Goal: Task Accomplishment & Management: Use online tool/utility

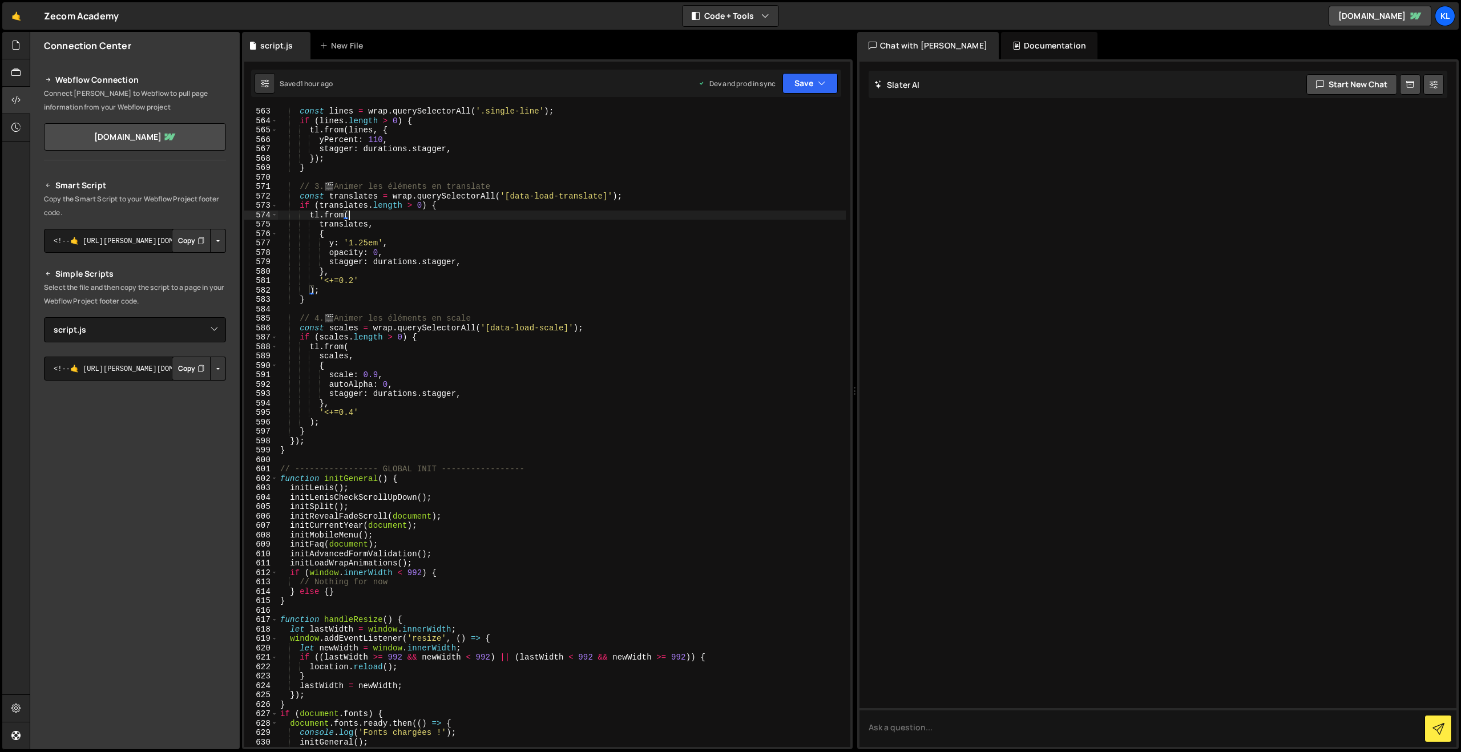
select select "45160"
type textarea "}"
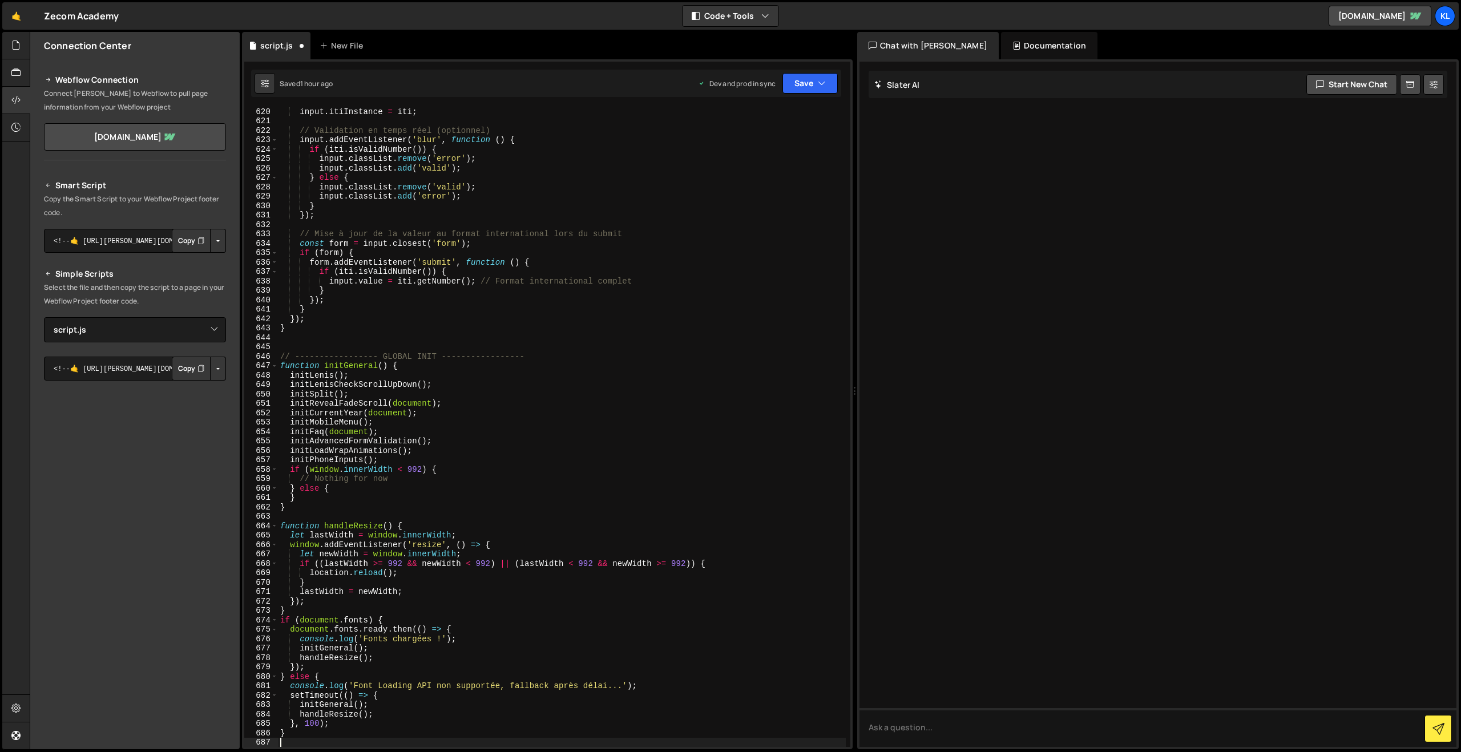
scroll to position [5848, 0]
click at [801, 90] on button "Save" at bounding box center [809, 83] width 55 height 21
click at [758, 116] on div "Save to Staging S" at bounding box center [771, 111] width 119 height 11
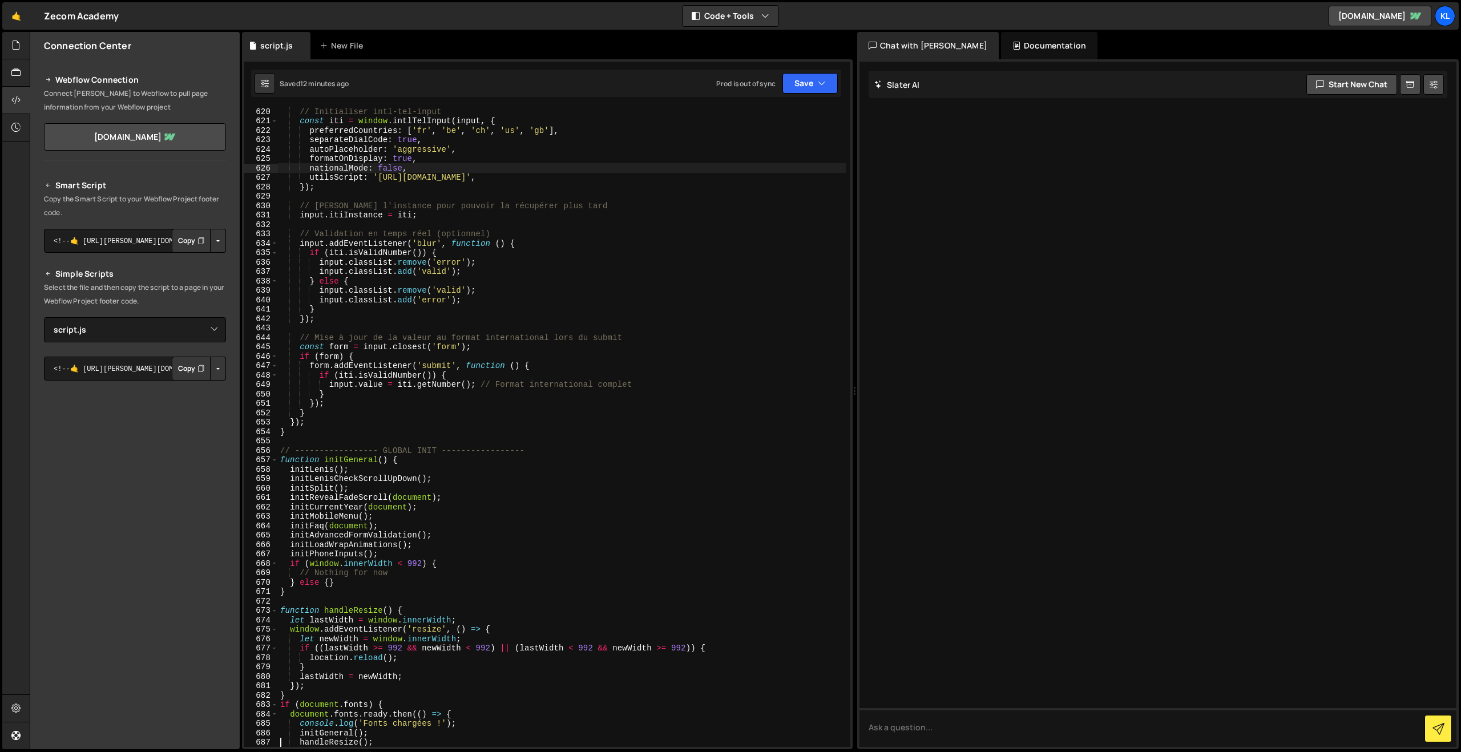
click at [563, 166] on div "// Initialiser intl-tel-input const iti = window . intlTelInput ( input , { pre…" at bounding box center [562, 436] width 568 height 659
type textarea "}"
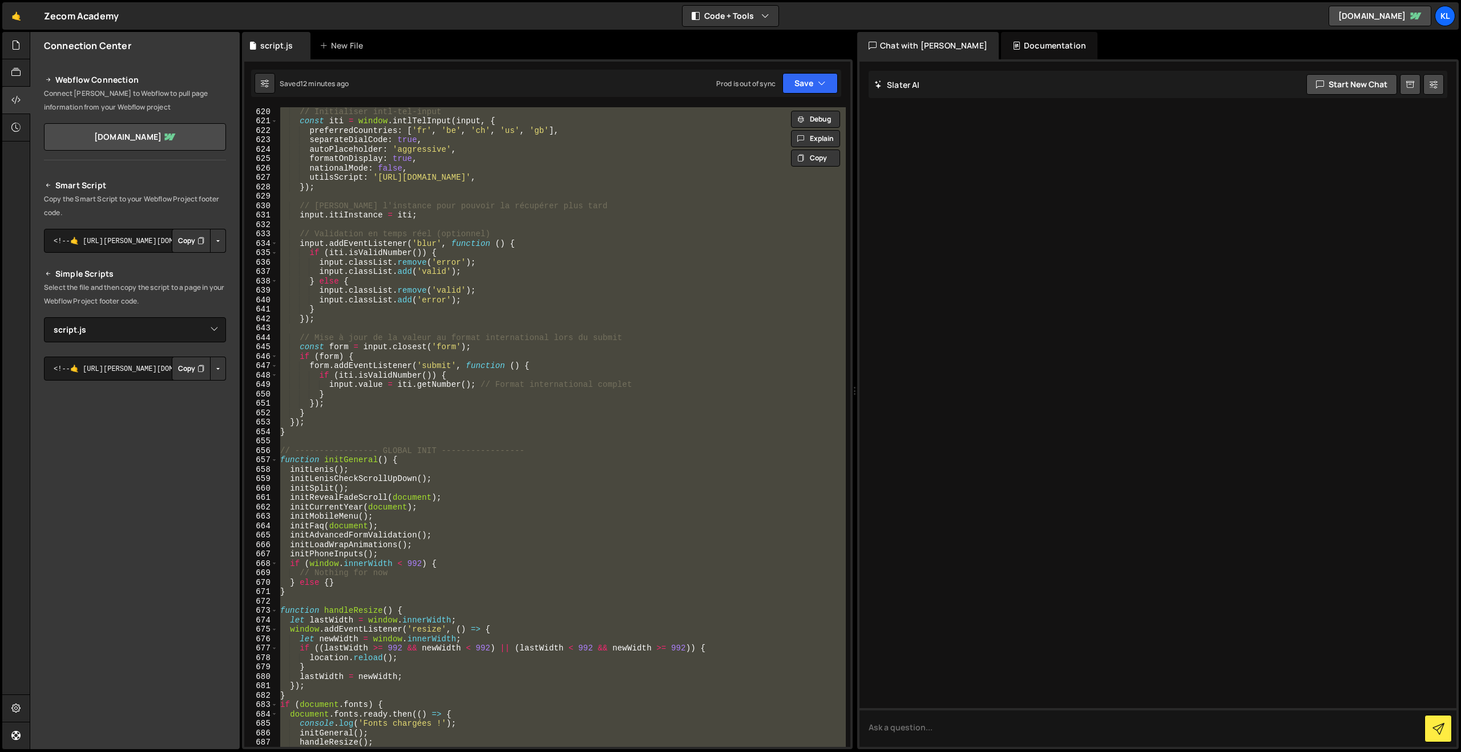
paste textarea
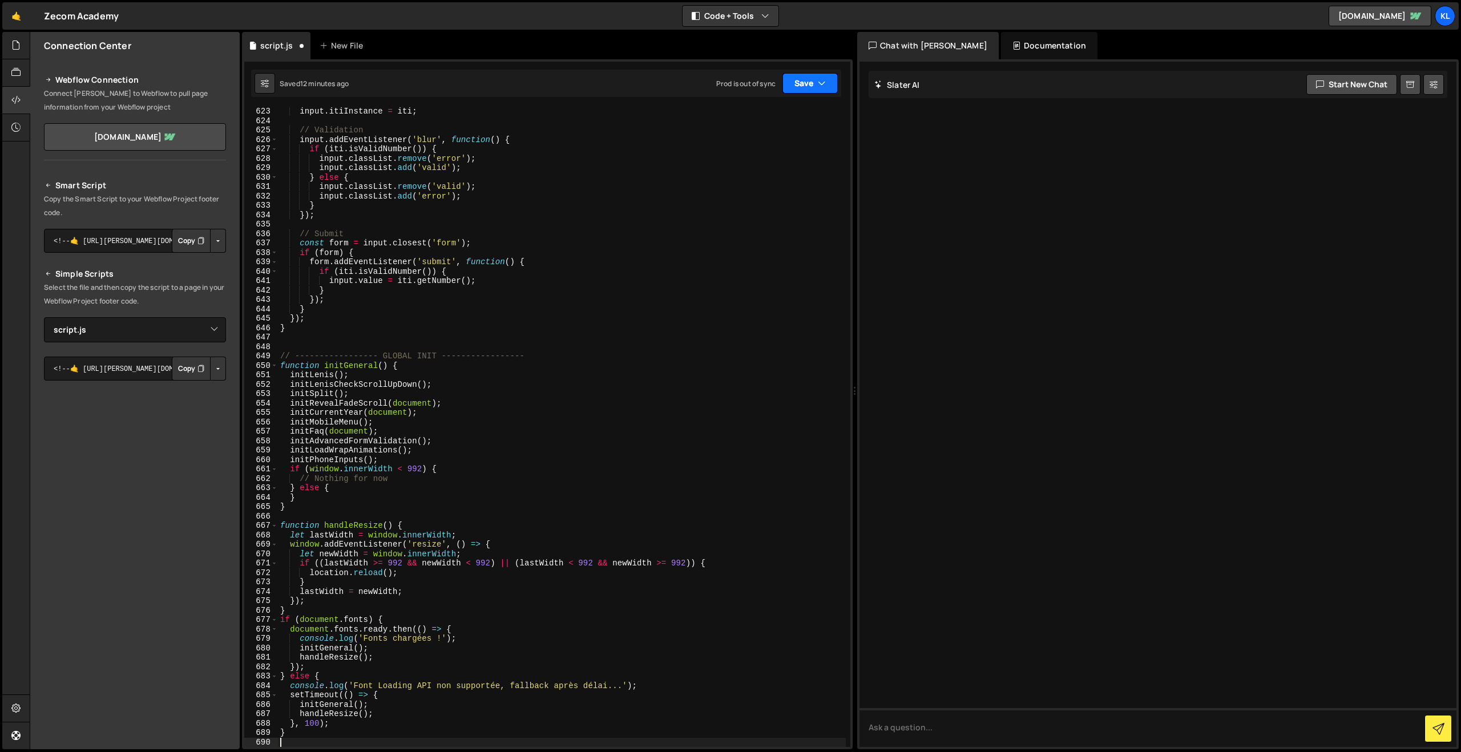
click at [808, 78] on button "Save" at bounding box center [809, 83] width 55 height 21
click at [769, 114] on div "Save to Staging S" at bounding box center [771, 111] width 119 height 11
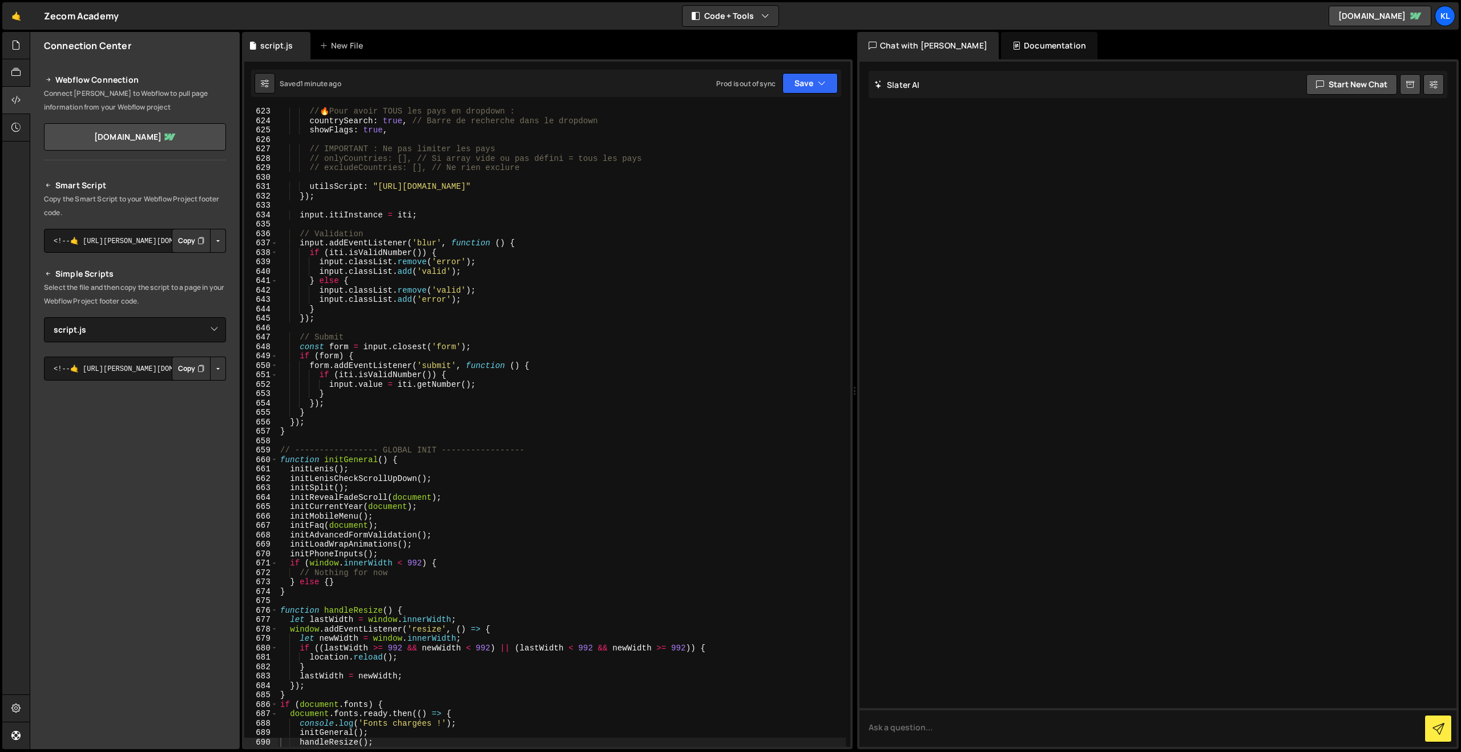
drag, startPoint x: 572, startPoint y: 282, endPoint x: 586, endPoint y: 273, distance: 16.5
click at [572, 283] on div "// 🔥 Pour avoir TOUS les pays en dropdown : countrySearch : true , // Barre de …" at bounding box center [562, 436] width 568 height 659
type textarea "}"
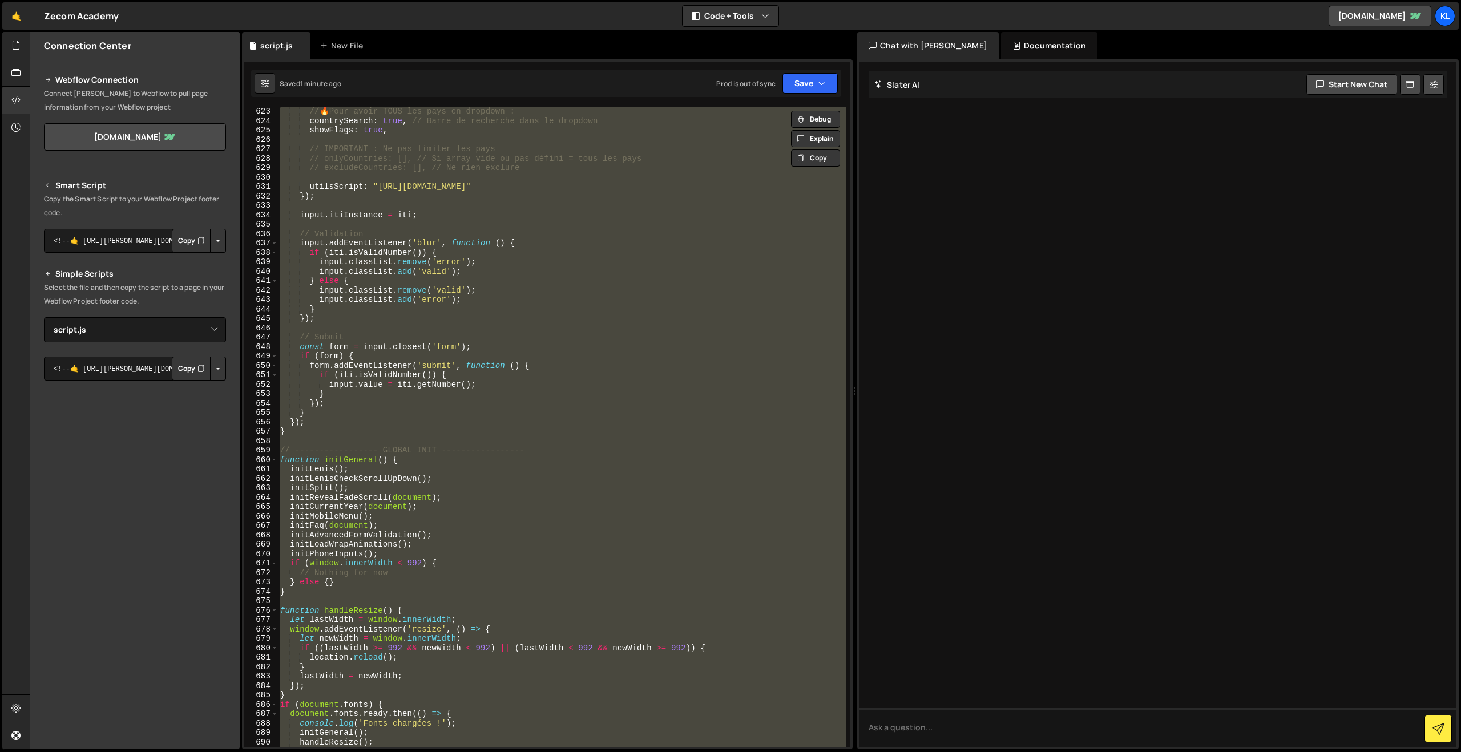
paste textarea
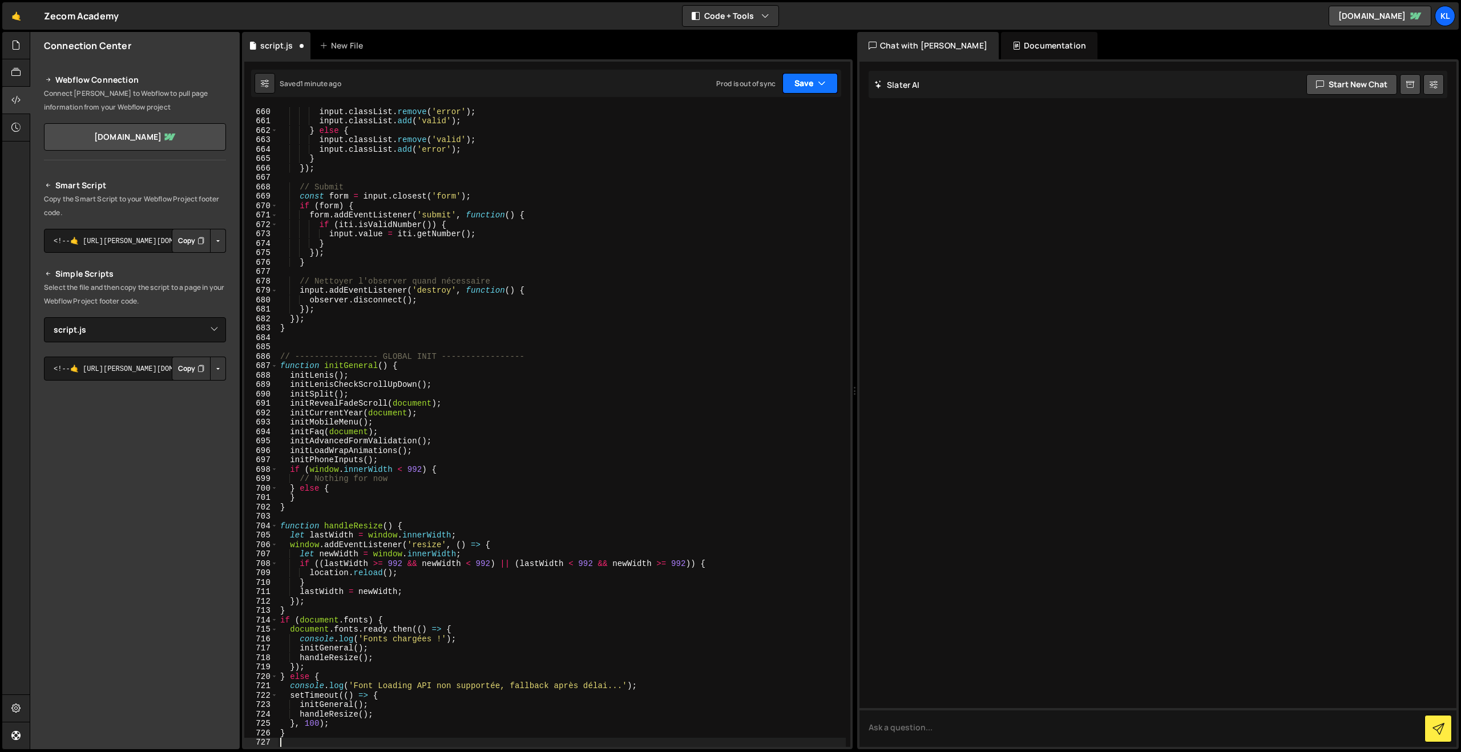
click at [809, 88] on button "Save" at bounding box center [809, 83] width 55 height 21
drag, startPoint x: 754, startPoint y: 126, endPoint x: 592, endPoint y: 44, distance: 181.0
click at [754, 126] on div "1 minute ago" at bounding box center [752, 124] width 40 height 10
